Goal: Task Accomplishment & Management: Use online tool/utility

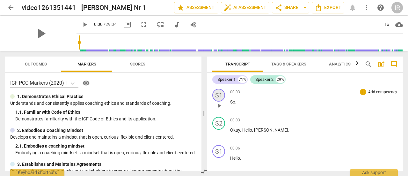
click at [221, 90] on div "S1" at bounding box center [218, 95] width 13 height 13
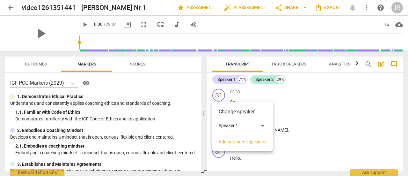
click at [218, 92] on div at bounding box center [204, 88] width 408 height 176
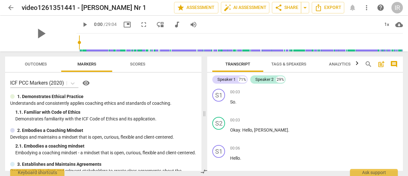
scroll to position [74, 0]
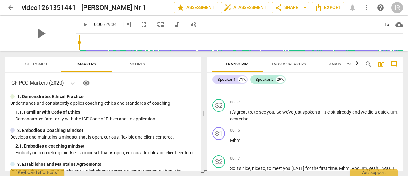
click at [401, 83] on div "Speaker 1 71% Speaker 2 29% S1 play_arrow pause 00:03 + Add competency keyboard…" at bounding box center [305, 122] width 196 height 98
click at [401, 78] on div "Speaker 1 71% Speaker 2 29% S1 play_arrow pause 00:03 + Add competency keyboard…" at bounding box center [305, 122] width 196 height 98
click at [225, 80] on div "Speaker 1" at bounding box center [227, 79] width 18 height 6
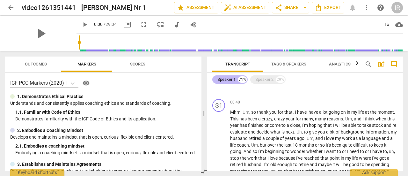
scroll to position [46, 0]
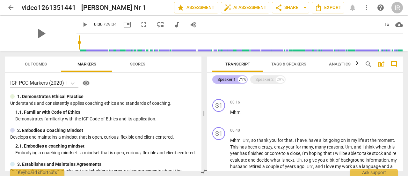
click at [230, 79] on div "Speaker 1" at bounding box center [227, 79] width 18 height 6
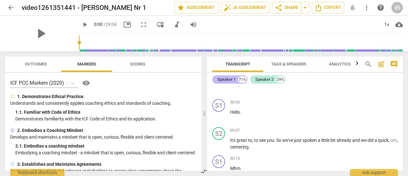
scroll to position [74, 0]
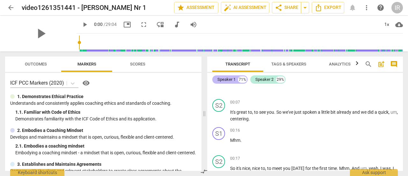
click at [243, 77] on div "71%" at bounding box center [242, 79] width 9 height 6
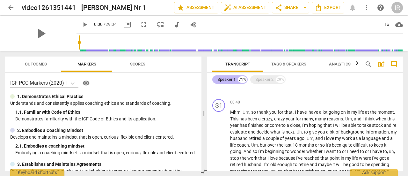
scroll to position [46, 0]
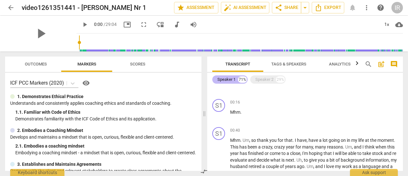
click at [223, 77] on div "Speaker 1" at bounding box center [227, 79] width 18 height 6
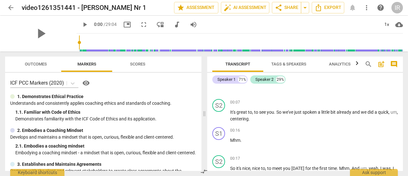
scroll to position [0, 0]
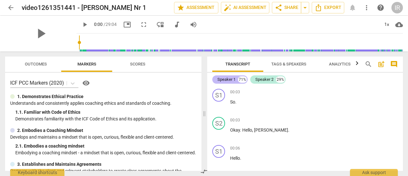
click at [217, 79] on div "Speaker 1 71%" at bounding box center [229, 79] width 35 height 8
drag, startPoint x: 238, startPoint y: 76, endPoint x: 246, endPoint y: 77, distance: 8.3
click at [246, 77] on div "Speaker 1 71%" at bounding box center [229, 79] width 35 height 8
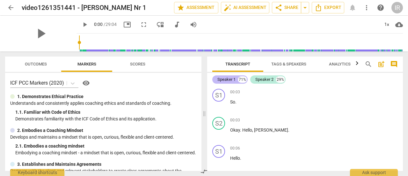
click at [242, 77] on div "71%" at bounding box center [242, 79] width 9 height 6
click at [257, 77] on div "Speaker 2" at bounding box center [264, 79] width 18 height 6
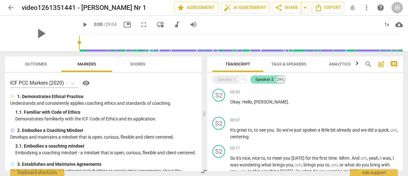
click at [277, 78] on div "29%" at bounding box center [280, 79] width 9 height 6
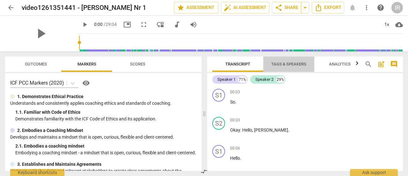
click at [277, 64] on span "Tags & Speakers" at bounding box center [288, 64] width 35 height 5
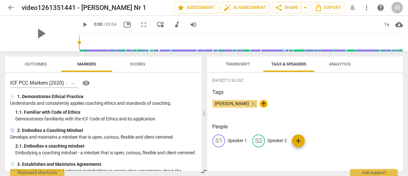
click at [238, 140] on p "Speaker 1" at bounding box center [237, 140] width 19 height 7
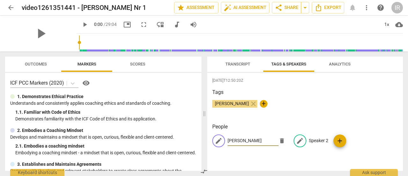
type input "[PERSON_NAME]"
click at [318, 141] on p "Speaker 2" at bounding box center [318, 140] width 19 height 7
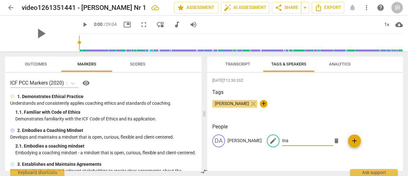
type input "Ina"
click at [376, 107] on div "[PERSON_NAME] close +" at bounding box center [305, 106] width 186 height 13
click at [372, 100] on div "[PERSON_NAME] close +" at bounding box center [305, 106] width 186 height 13
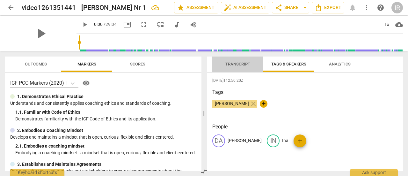
click at [231, 65] on span "Transcript" at bounding box center [237, 64] width 25 height 5
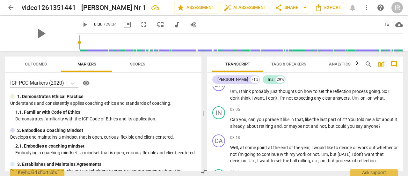
scroll to position [338, 0]
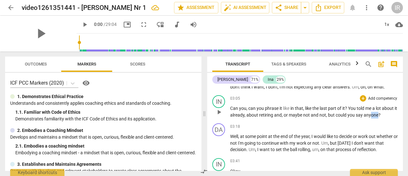
drag, startPoint x: 381, startPoint y: 115, endPoint x: 373, endPoint y: 114, distance: 7.6
click at [373, 114] on span "anyone" at bounding box center [371, 114] width 15 height 5
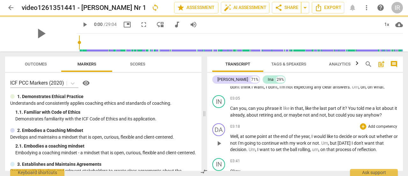
click at [365, 125] on div "+ Add competency" at bounding box center [379, 126] width 38 height 6
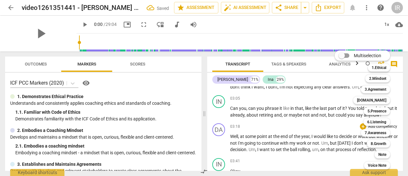
click at [286, 125] on div at bounding box center [204, 88] width 408 height 176
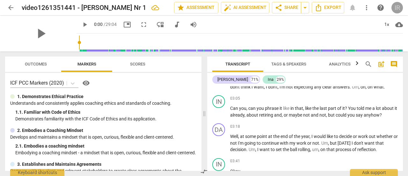
click at [400, 7] on div "IR" at bounding box center [397, 7] width 11 height 11
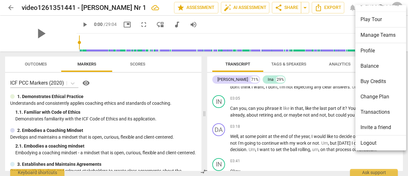
scroll to position [14, 0]
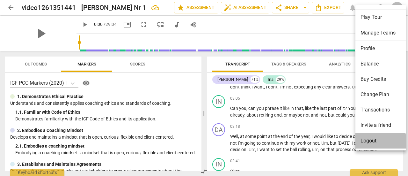
click at [364, 143] on li "Logout" at bounding box center [382, 140] width 53 height 15
